Goal: Communication & Community: Share content

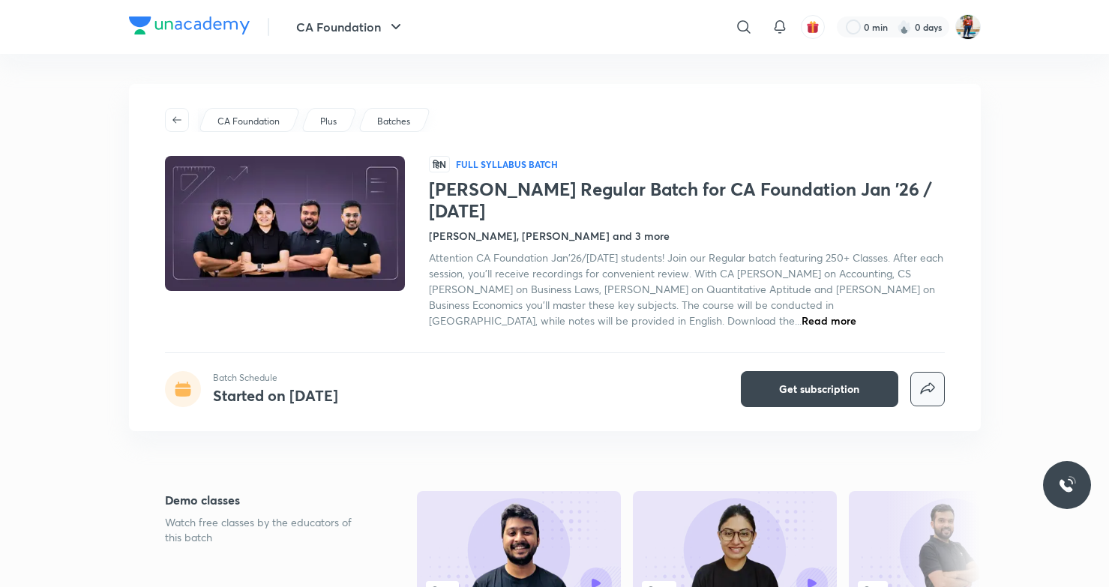
click at [921, 380] on icon "button" at bounding box center [927, 389] width 18 height 18
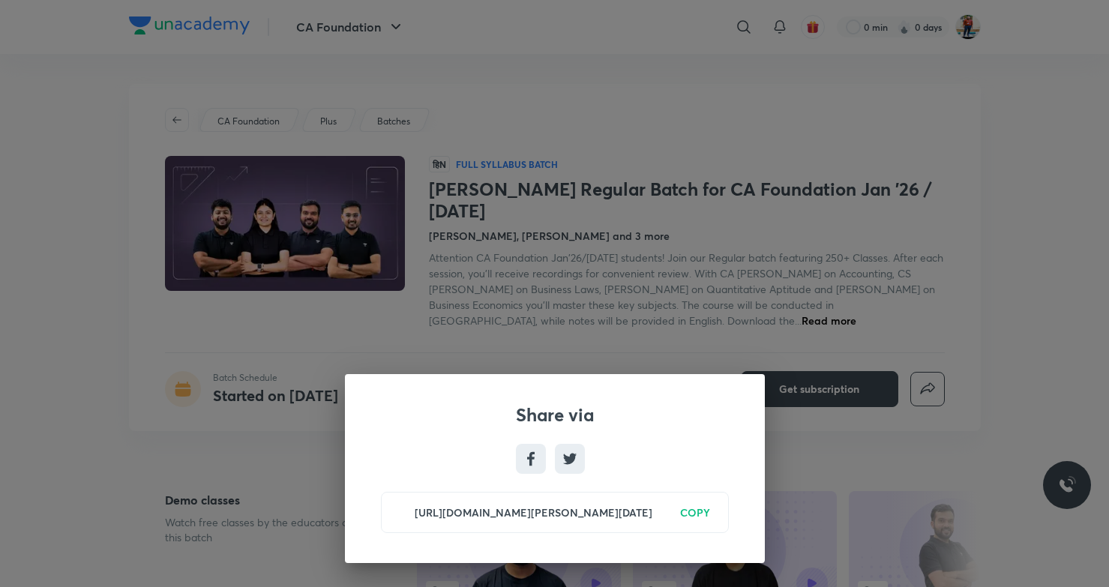
click at [692, 508] on h6 "COPY" at bounding box center [695, 513] width 30 height 16
click at [785, 343] on div "Share via [URL][DOMAIN_NAME][PERSON_NAME][DATE] Copied" at bounding box center [554, 293] width 1109 height 587
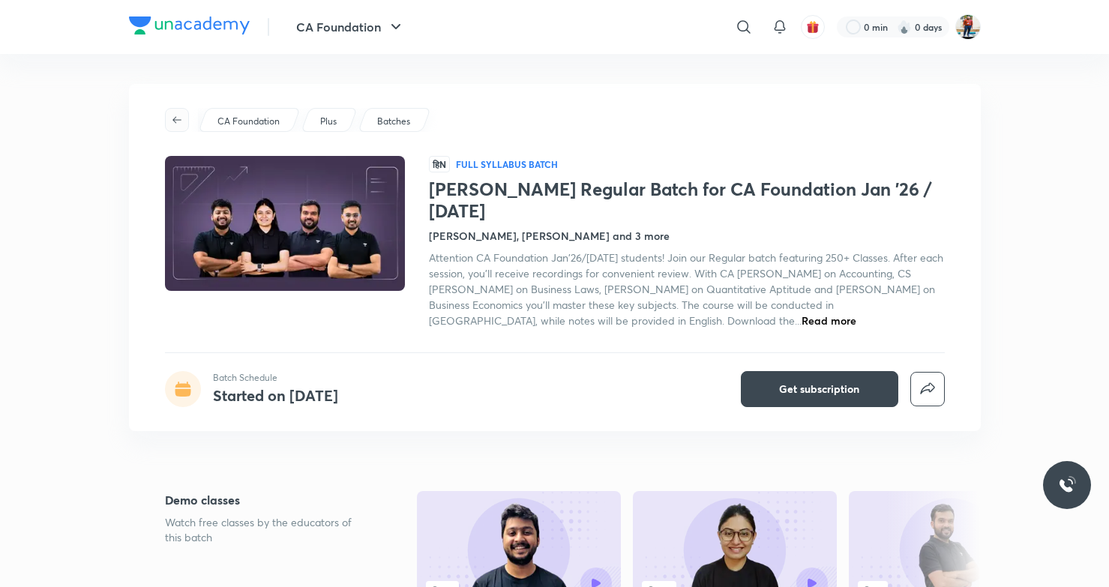
click at [172, 118] on icon "button" at bounding box center [177, 120] width 12 height 12
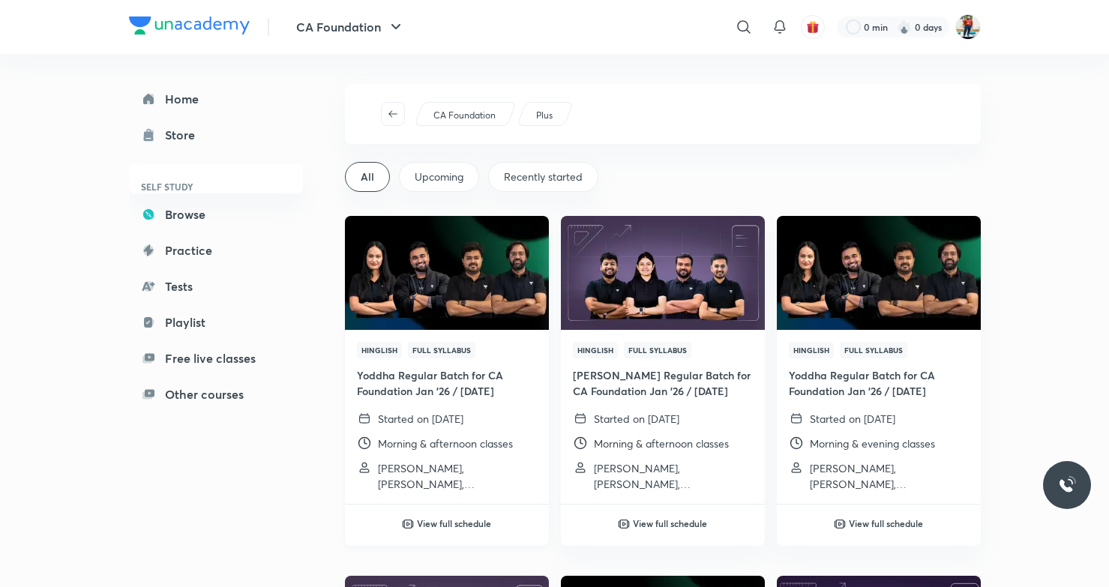
click at [460, 294] on img at bounding box center [447, 272] width 208 height 116
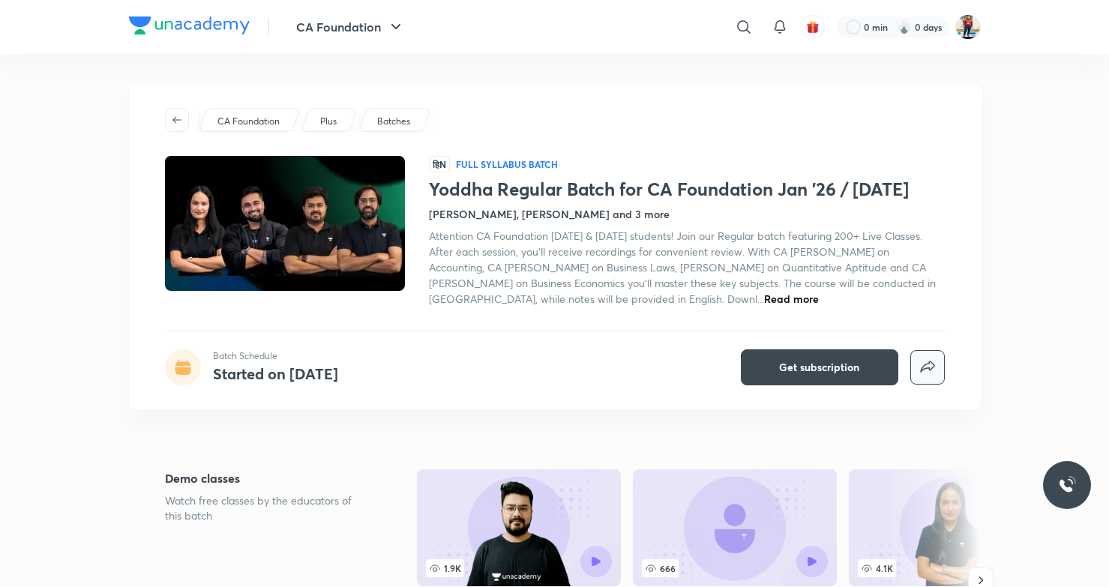
click at [929, 373] on icon "button" at bounding box center [927, 367] width 18 height 18
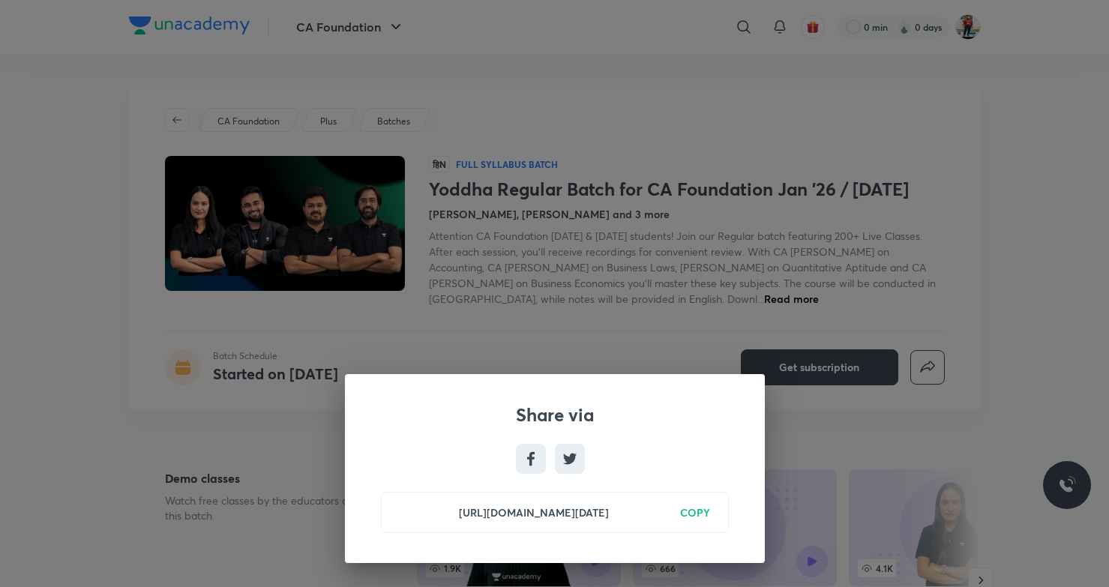
click at [701, 507] on h6 "COPY" at bounding box center [695, 513] width 30 height 16
